Goal: Check status

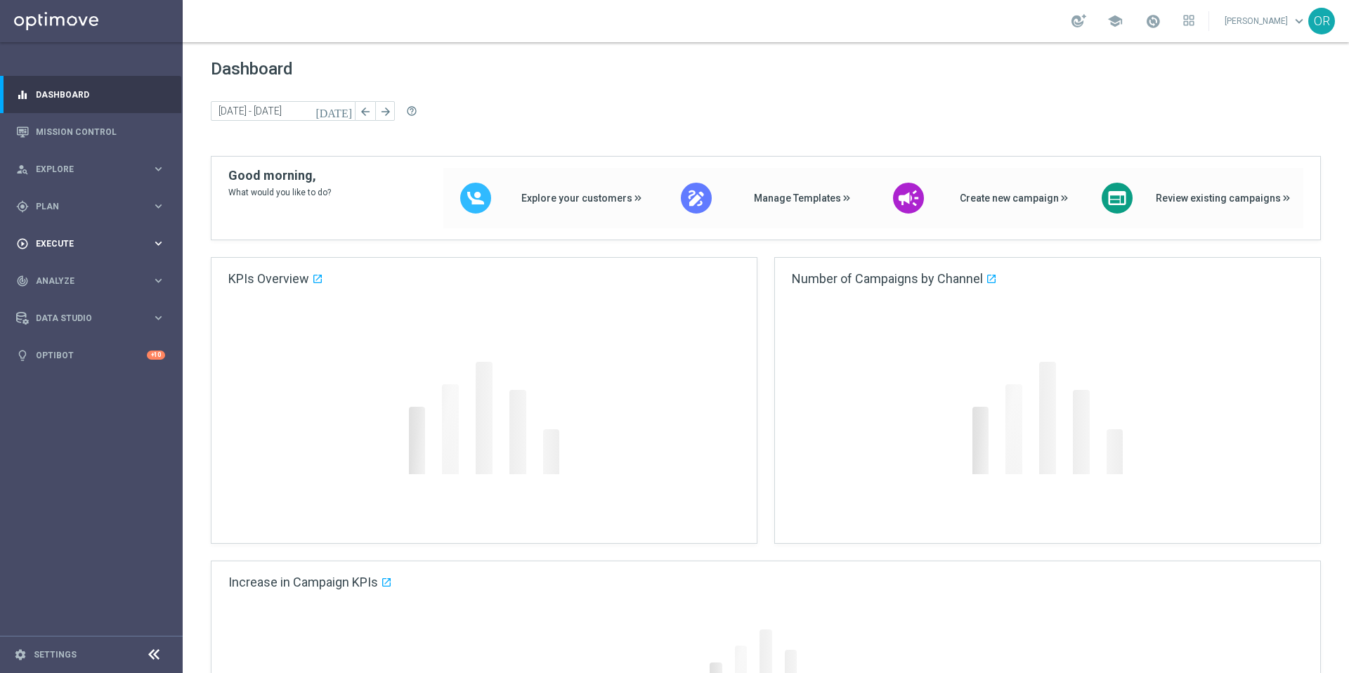
click at [74, 227] on div "play_circle_outline Execute keyboard_arrow_right" at bounding box center [90, 243] width 181 height 37
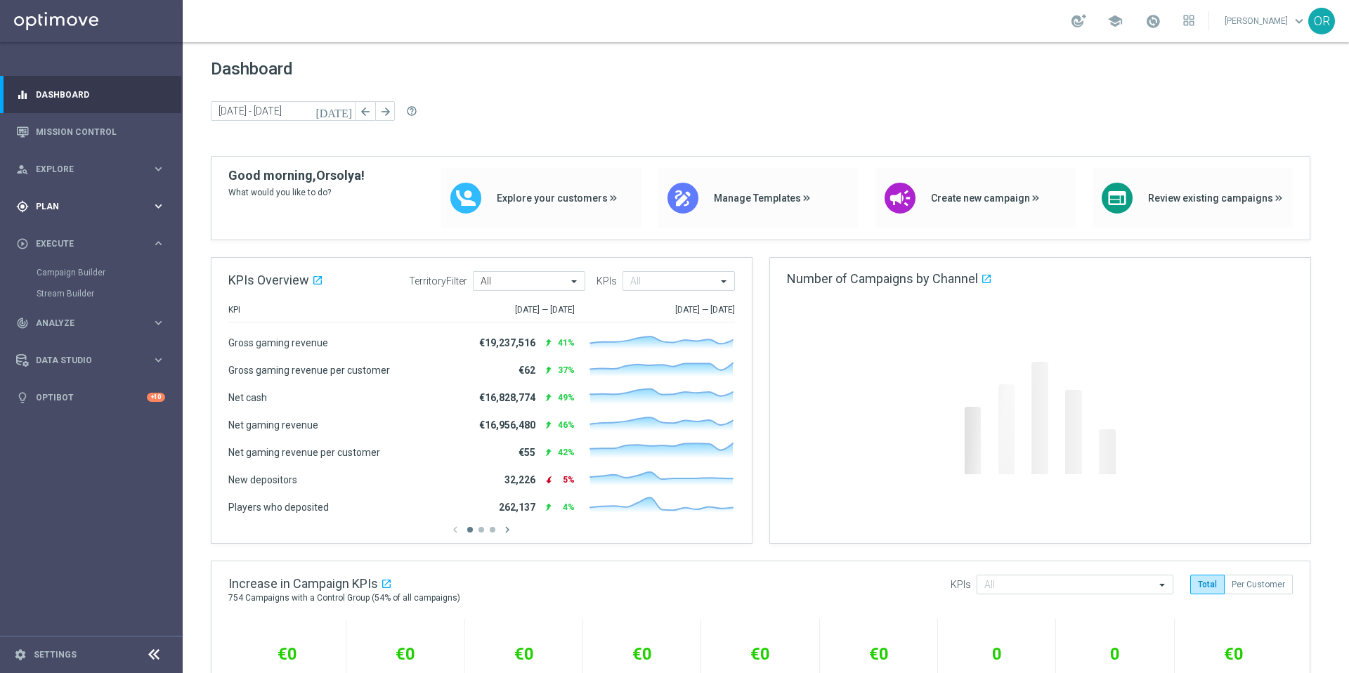
click at [65, 208] on span "Plan" at bounding box center [94, 206] width 116 height 8
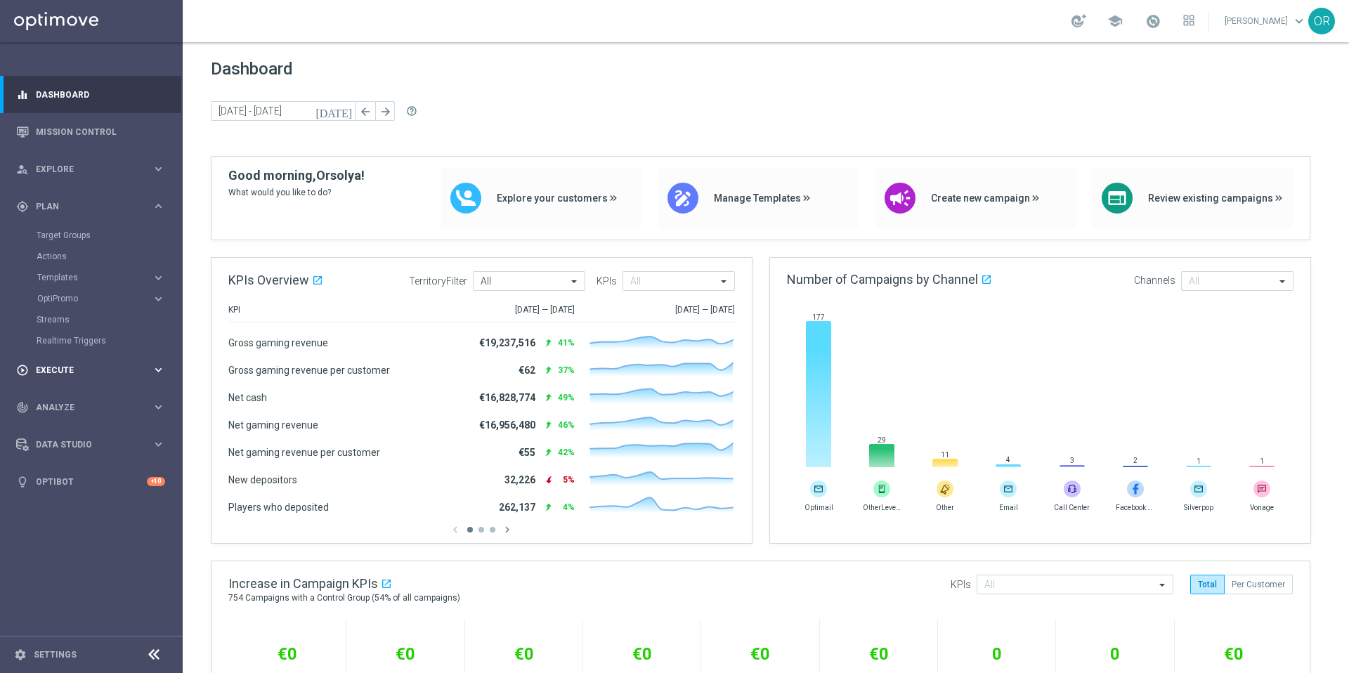
click at [80, 372] on span "Execute" at bounding box center [94, 370] width 116 height 8
click at [89, 165] on span "Explore" at bounding box center [94, 169] width 116 height 8
click at [84, 410] on span "Execute" at bounding box center [94, 412] width 116 height 8
click at [80, 328] on div "track_changes Analyze" at bounding box center [84, 323] width 136 height 13
click at [75, 155] on div "person_search Explore keyboard_arrow_right" at bounding box center [90, 168] width 181 height 37
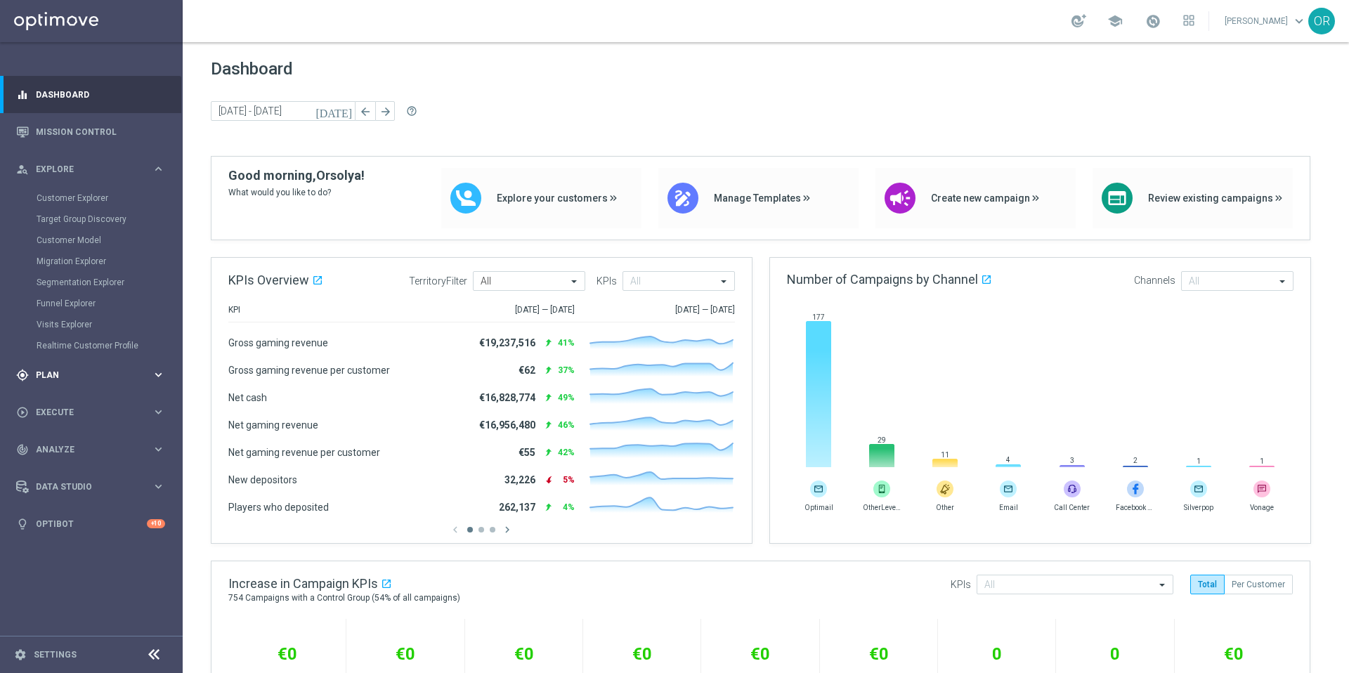
click at [69, 379] on div "gps_fixed Plan" at bounding box center [84, 375] width 136 height 13
click at [140, 275] on div "Templates" at bounding box center [94, 277] width 115 height 8
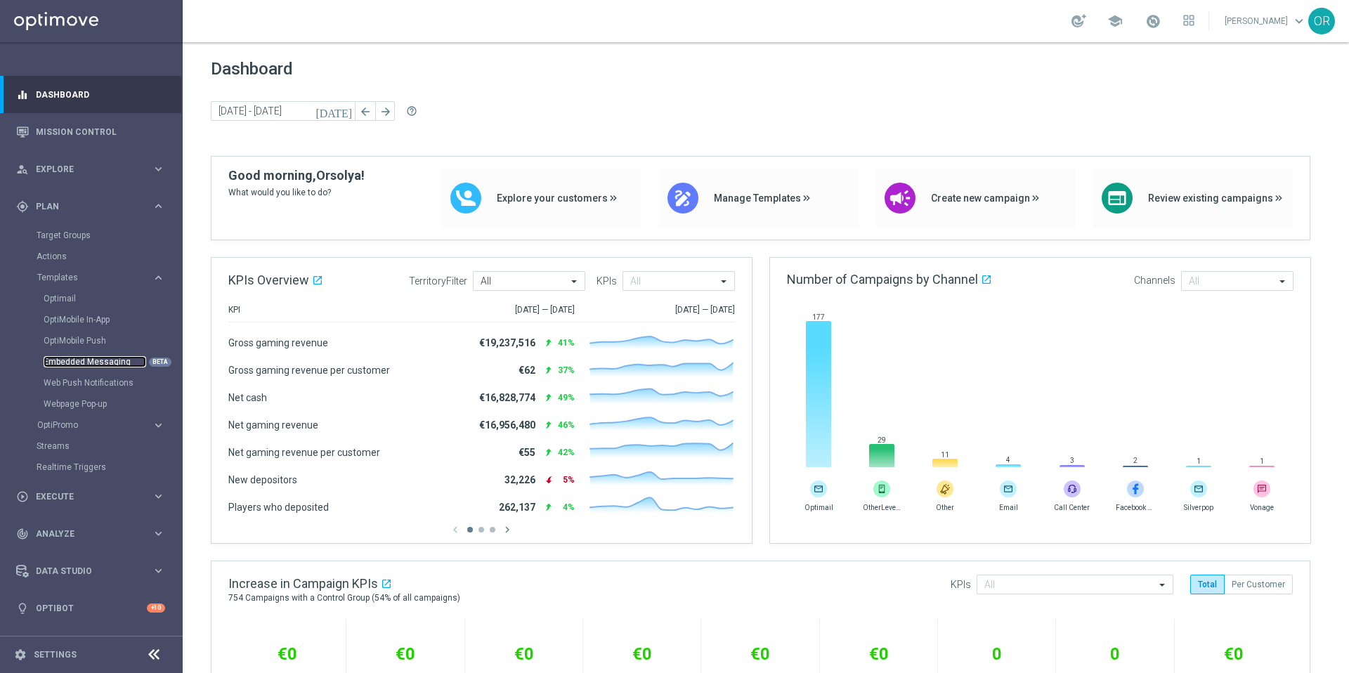
click at [102, 363] on link "Embedded Messaging" at bounding box center [95, 361] width 103 height 11
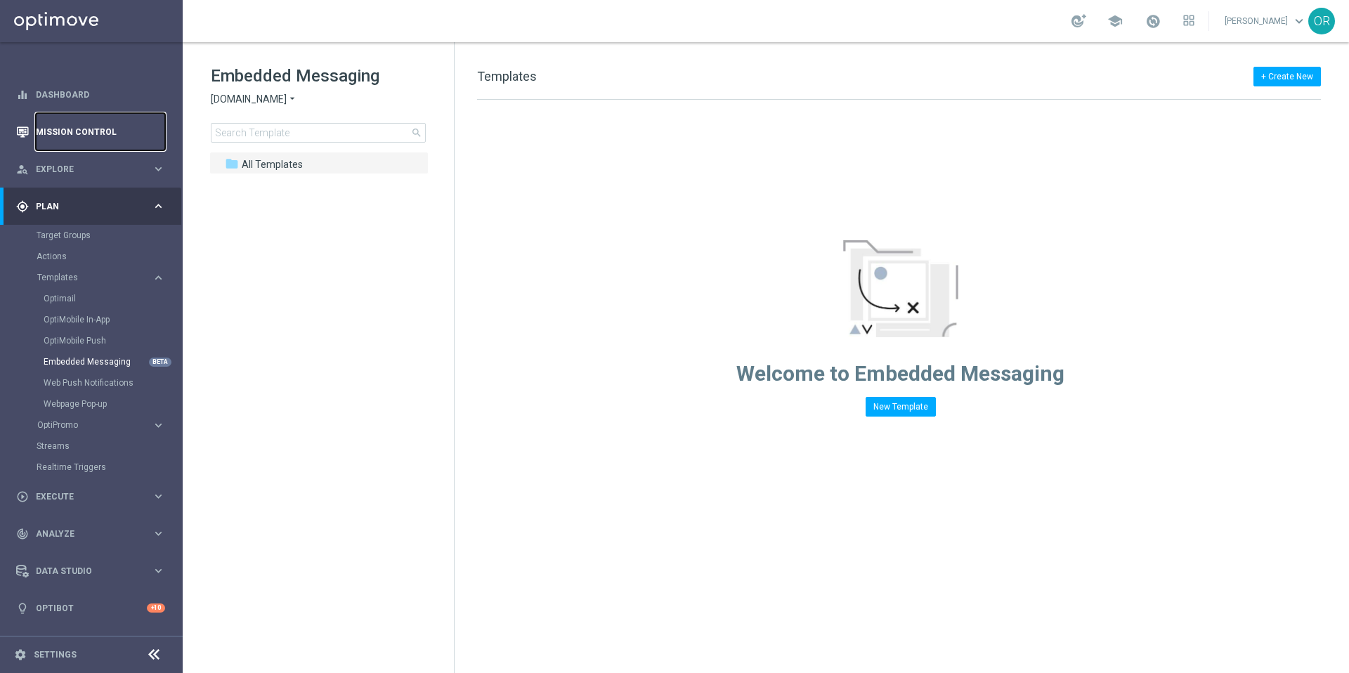
click at [102, 129] on link "Mission Control" at bounding box center [100, 131] width 129 height 37
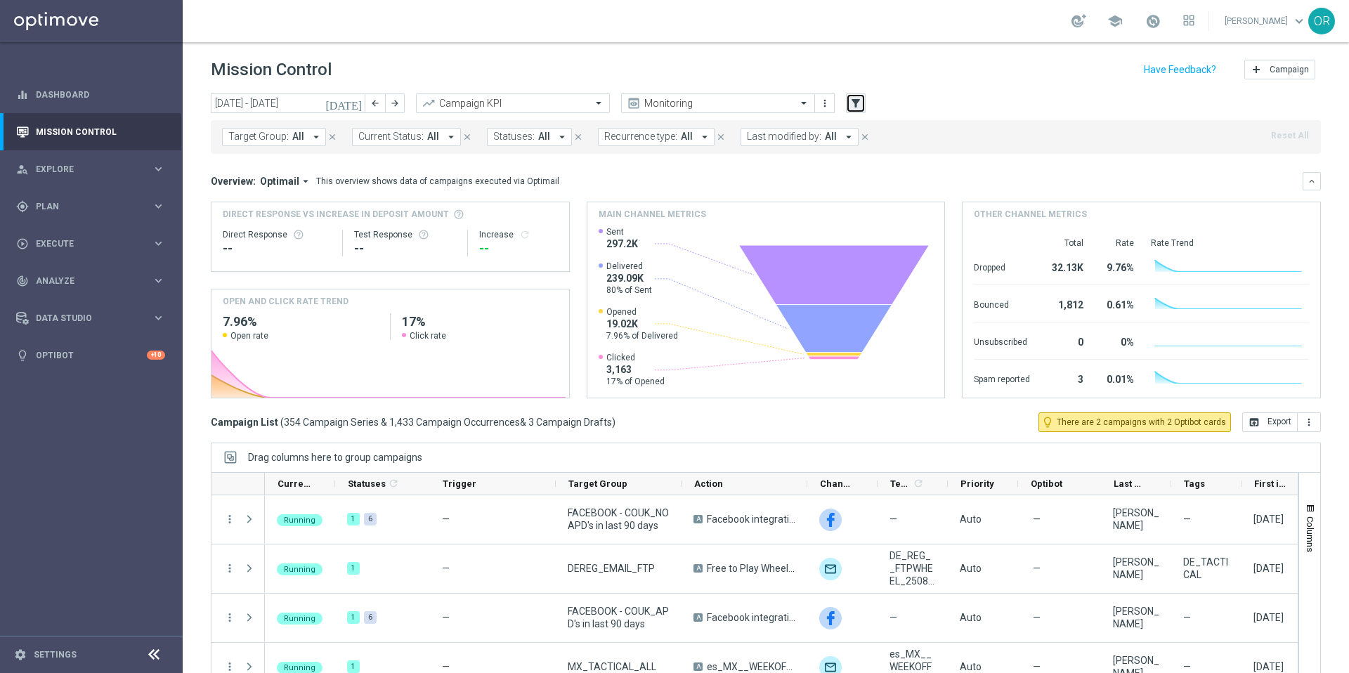
click at [863, 103] on button "filter_alt" at bounding box center [856, 103] width 20 height 20
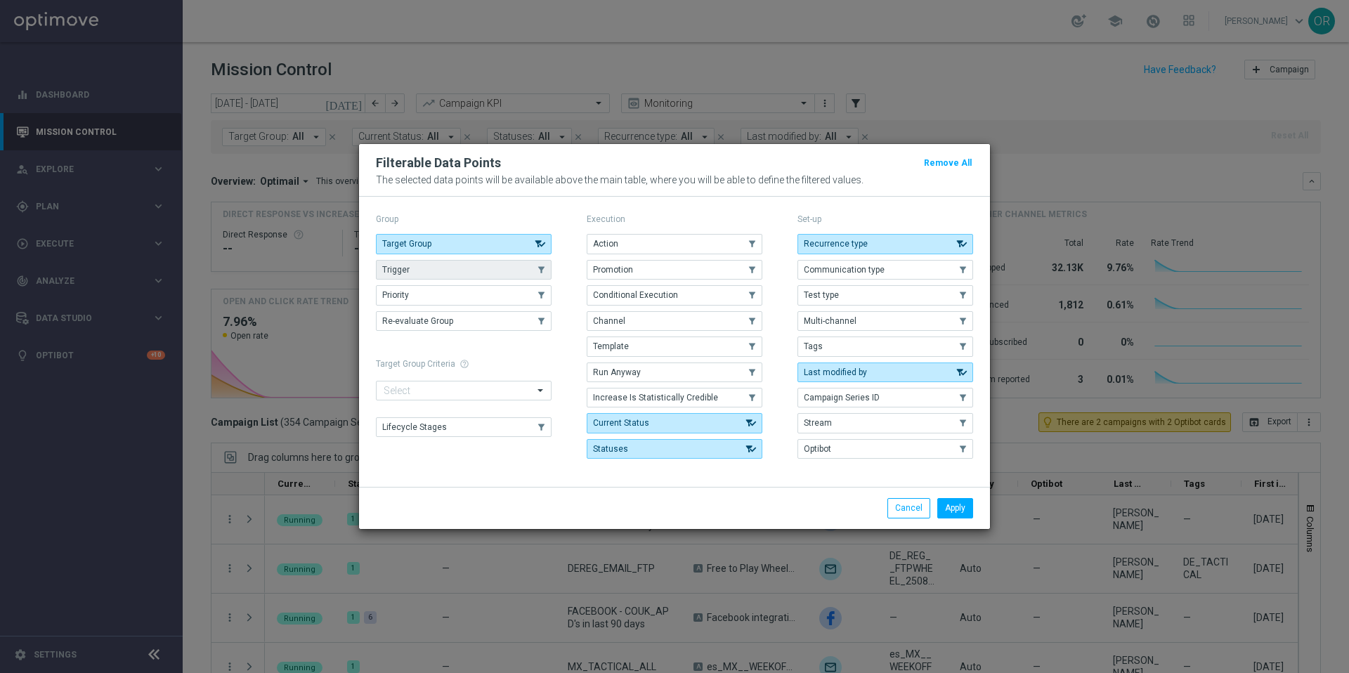
click at [470, 273] on button "Trigger" at bounding box center [464, 270] width 176 height 20
click at [958, 508] on button "Apply" at bounding box center [955, 508] width 36 height 20
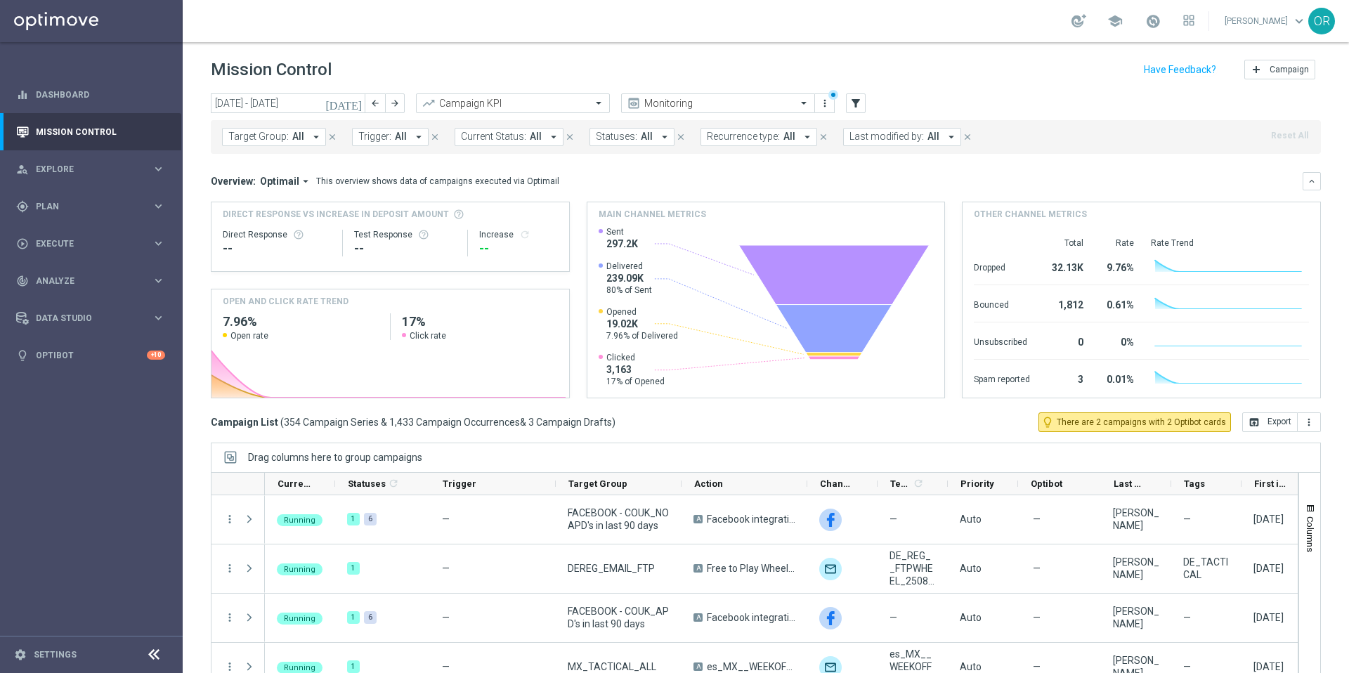
click at [415, 138] on icon "arrow_drop_down" at bounding box center [418, 137] width 13 height 13
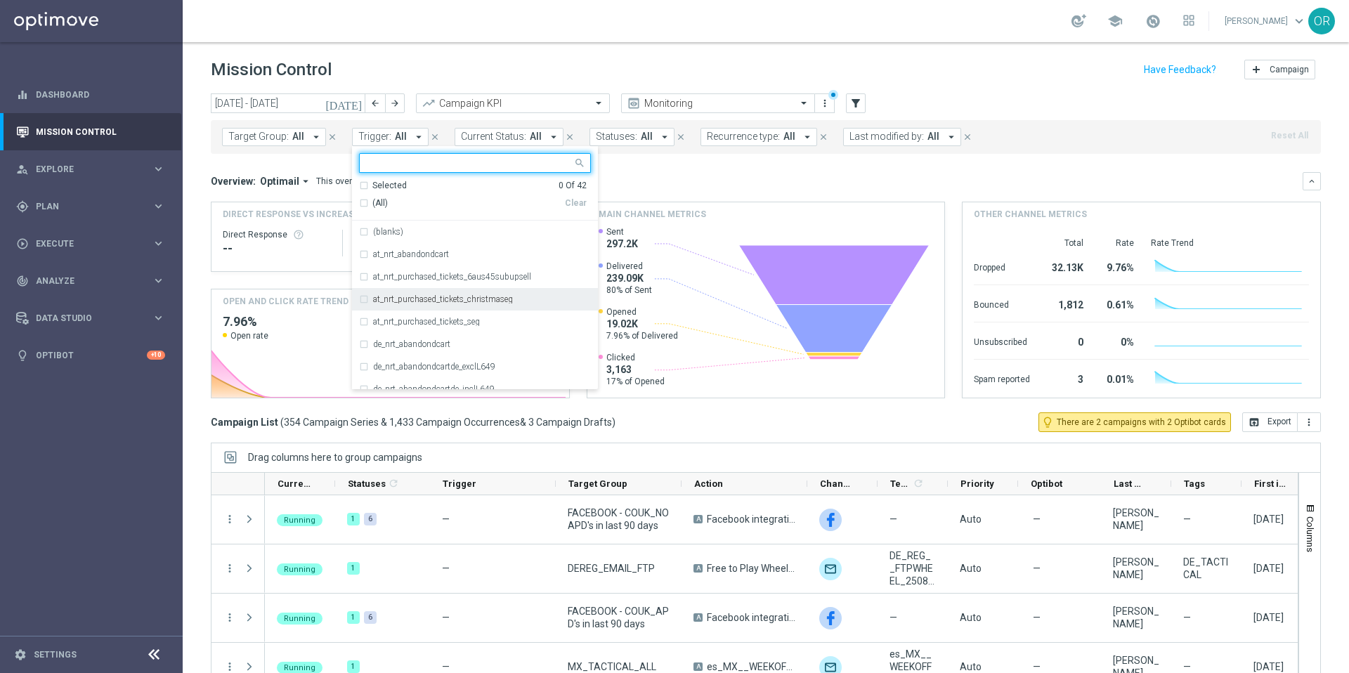
click at [362, 299] on div "at_nrt_purchased_tickets_christmaseg" at bounding box center [475, 299] width 232 height 22
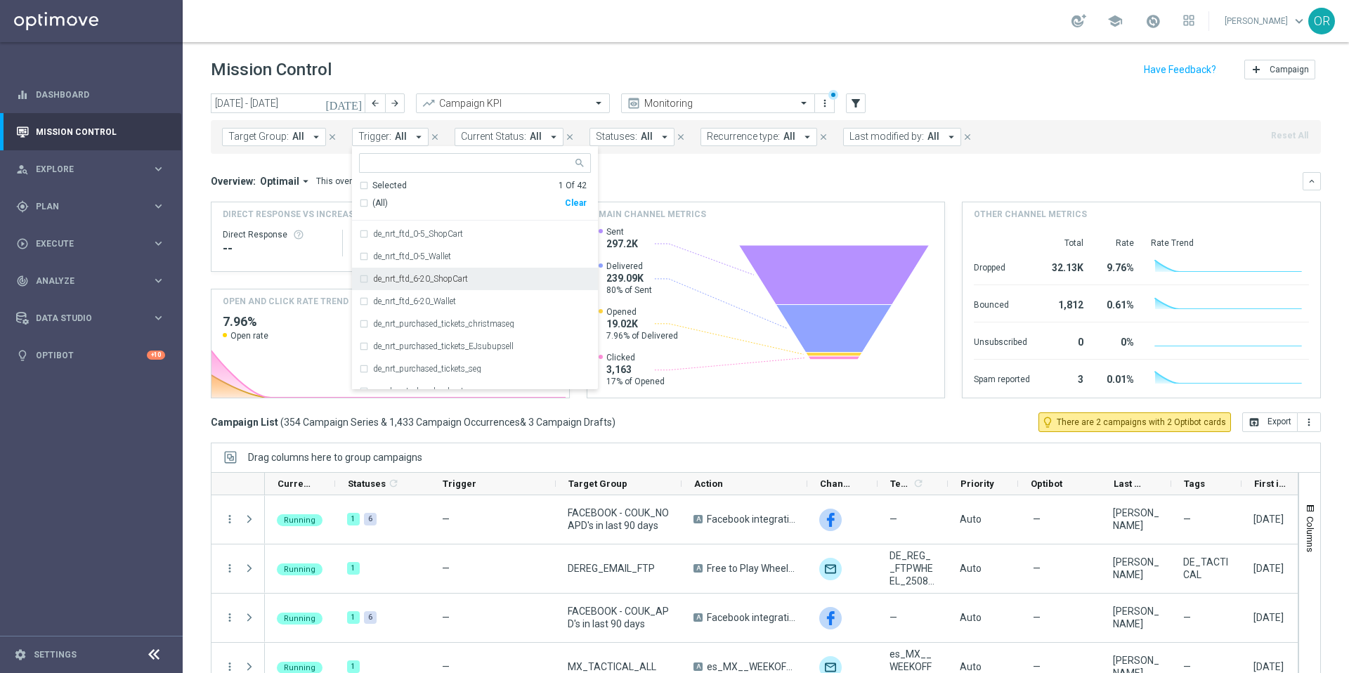
scroll to position [179, 0]
click at [365, 322] on div "de_nrt_purchased_tickets_christmaseg" at bounding box center [475, 322] width 232 height 22
click at [1026, 148] on div "Target Group: All arrow_drop_down close Trigger: All arrow_drop_down Selected 2…" at bounding box center [766, 137] width 1110 height 34
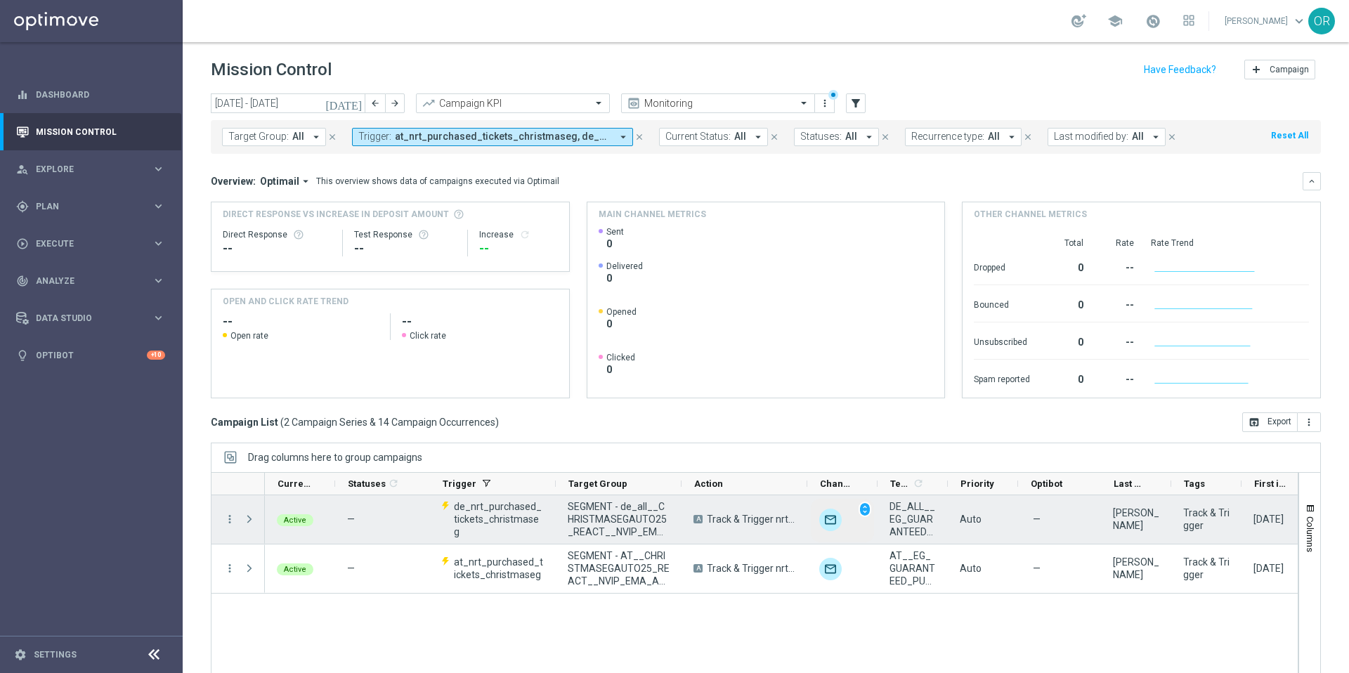
scroll to position [0, 164]
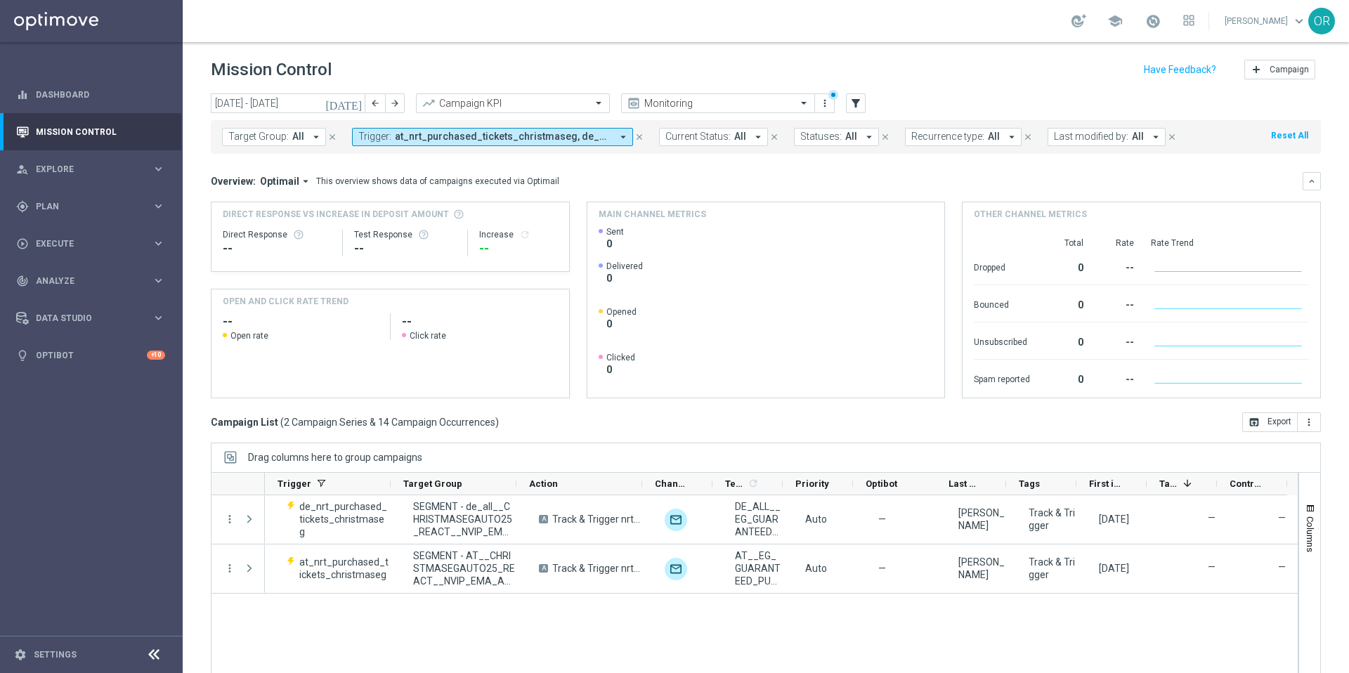
click at [353, 103] on icon "[DATE]" at bounding box center [344, 103] width 38 height 13
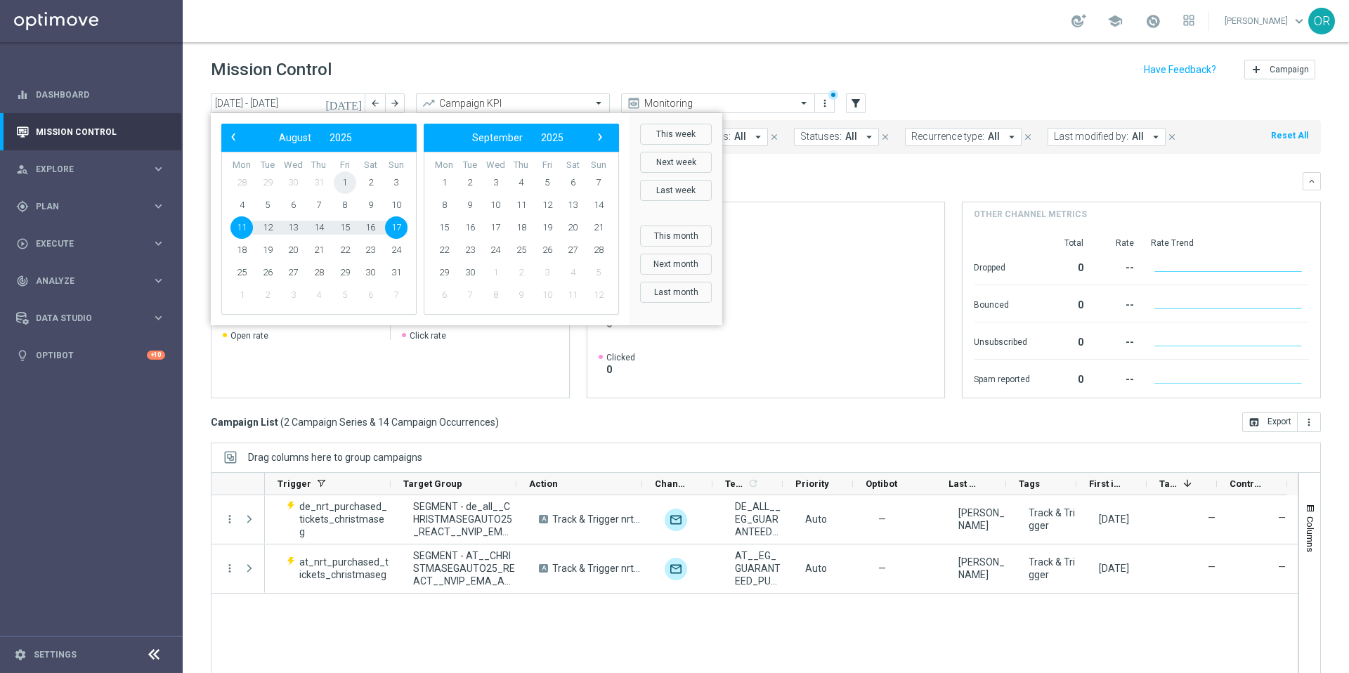
click at [341, 182] on span "1" at bounding box center [345, 182] width 22 height 22
click at [244, 248] on span "18" at bounding box center [241, 250] width 22 height 22
type input "[DATE] - [DATE]"
